Goal: Transaction & Acquisition: Purchase product/service

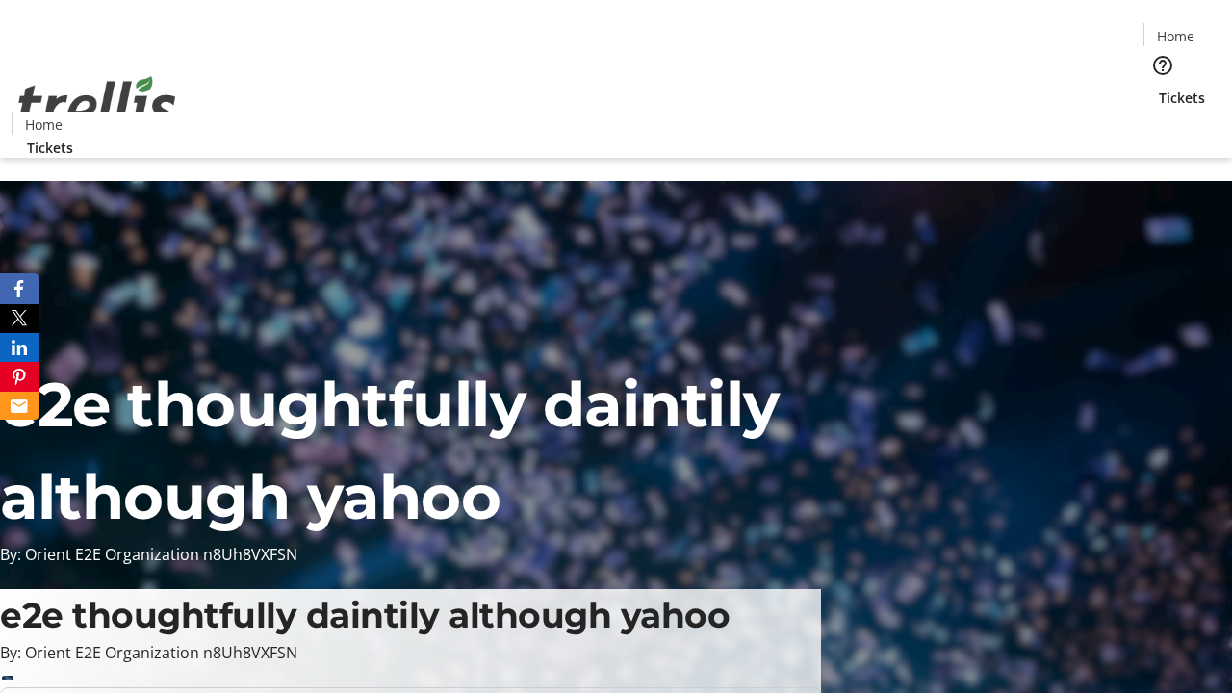
click at [1159, 88] on span "Tickets" at bounding box center [1182, 98] width 46 height 20
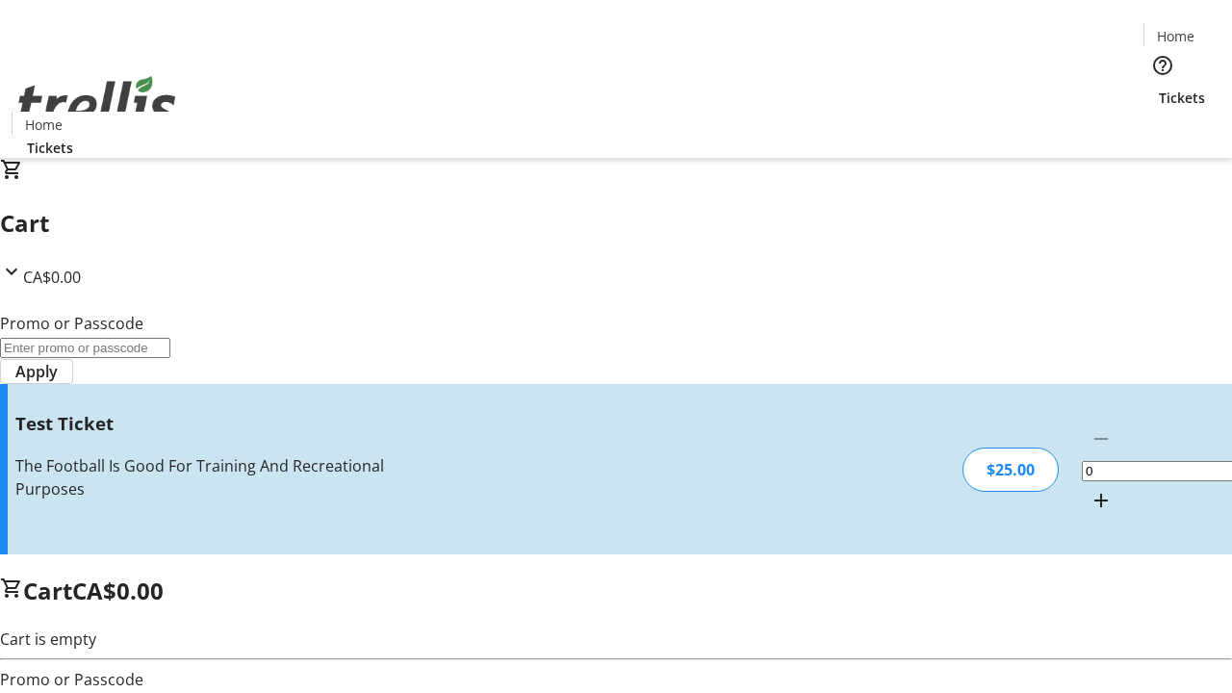
click at [1089, 489] on mat-icon "Increment by one" at bounding box center [1100, 500] width 23 height 23
type input "1"
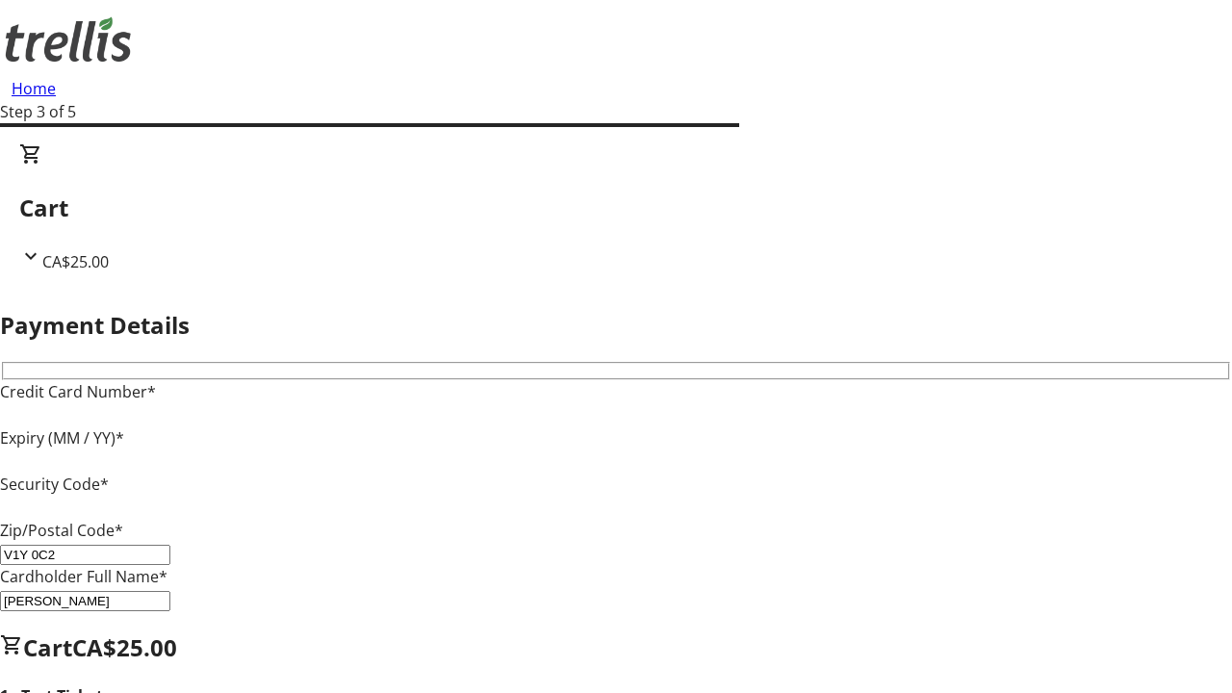
type input "V1Y 0C2"
